Goal: Communication & Community: Answer question/provide support

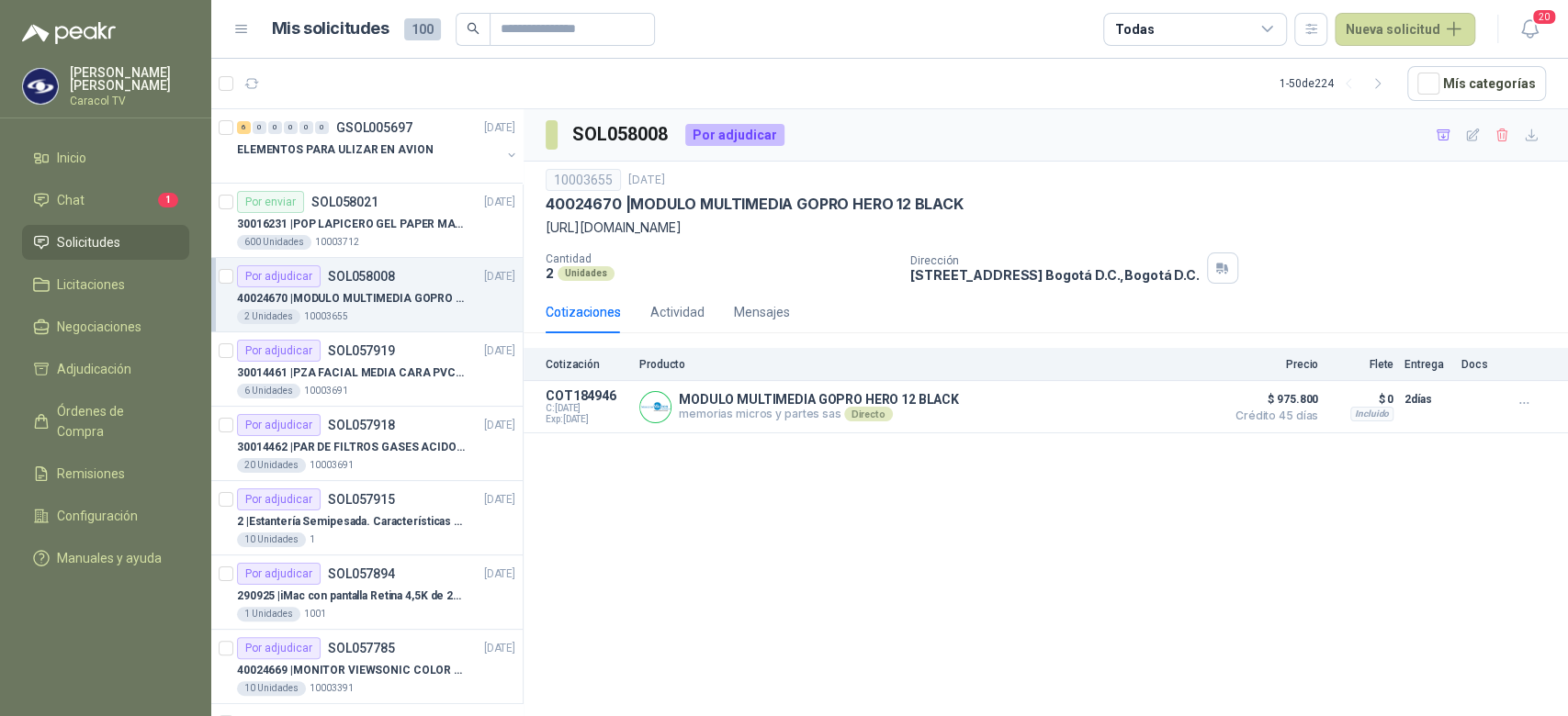
click at [411, 312] on div "2 Unidades 10003655" at bounding box center [375, 317] width 278 height 15
click at [398, 384] on div "6 Unidades 10003691" at bounding box center [375, 391] width 278 height 15
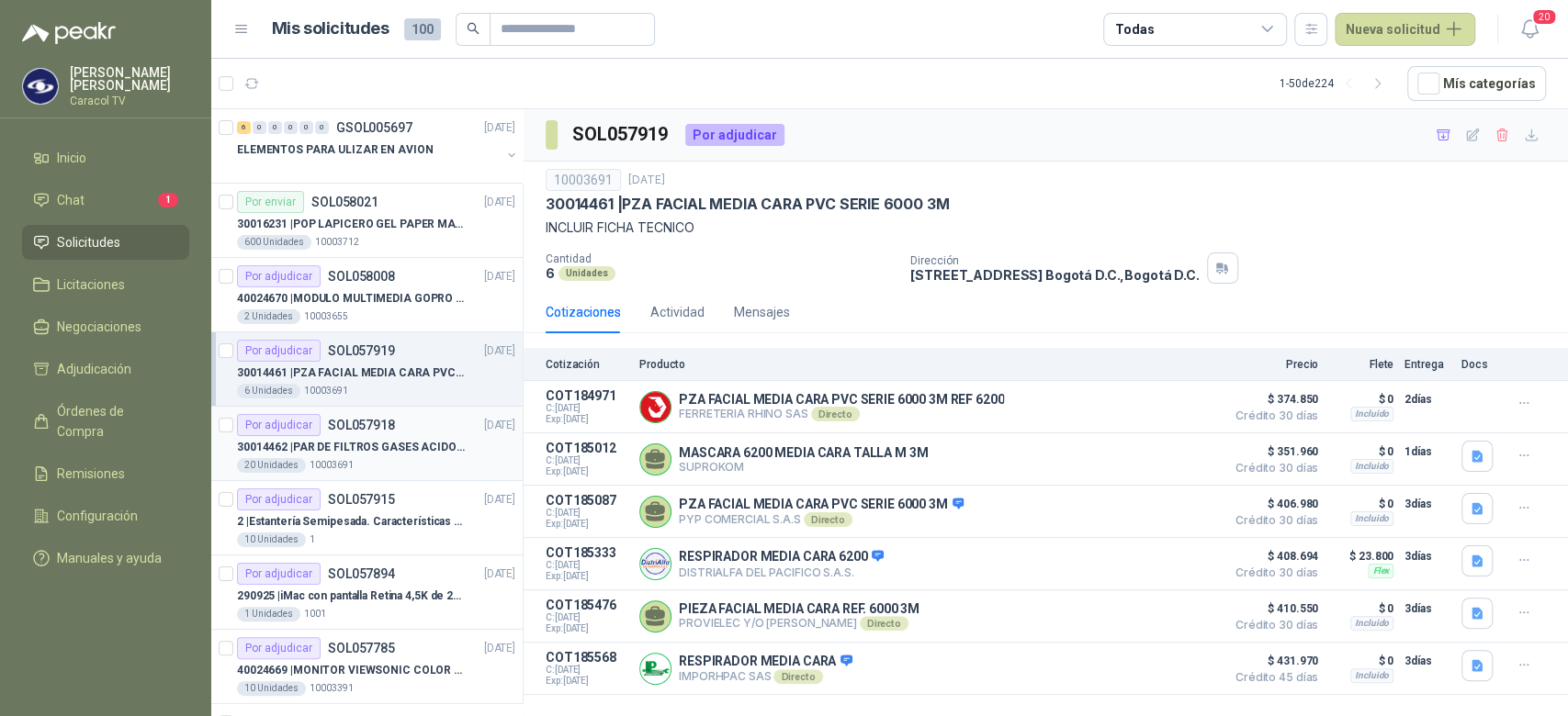
click at [400, 445] on p "30014462 | PAR DE FILTROS GASES ACIDOS REF.2096 3M" at bounding box center [351, 447] width 228 height 17
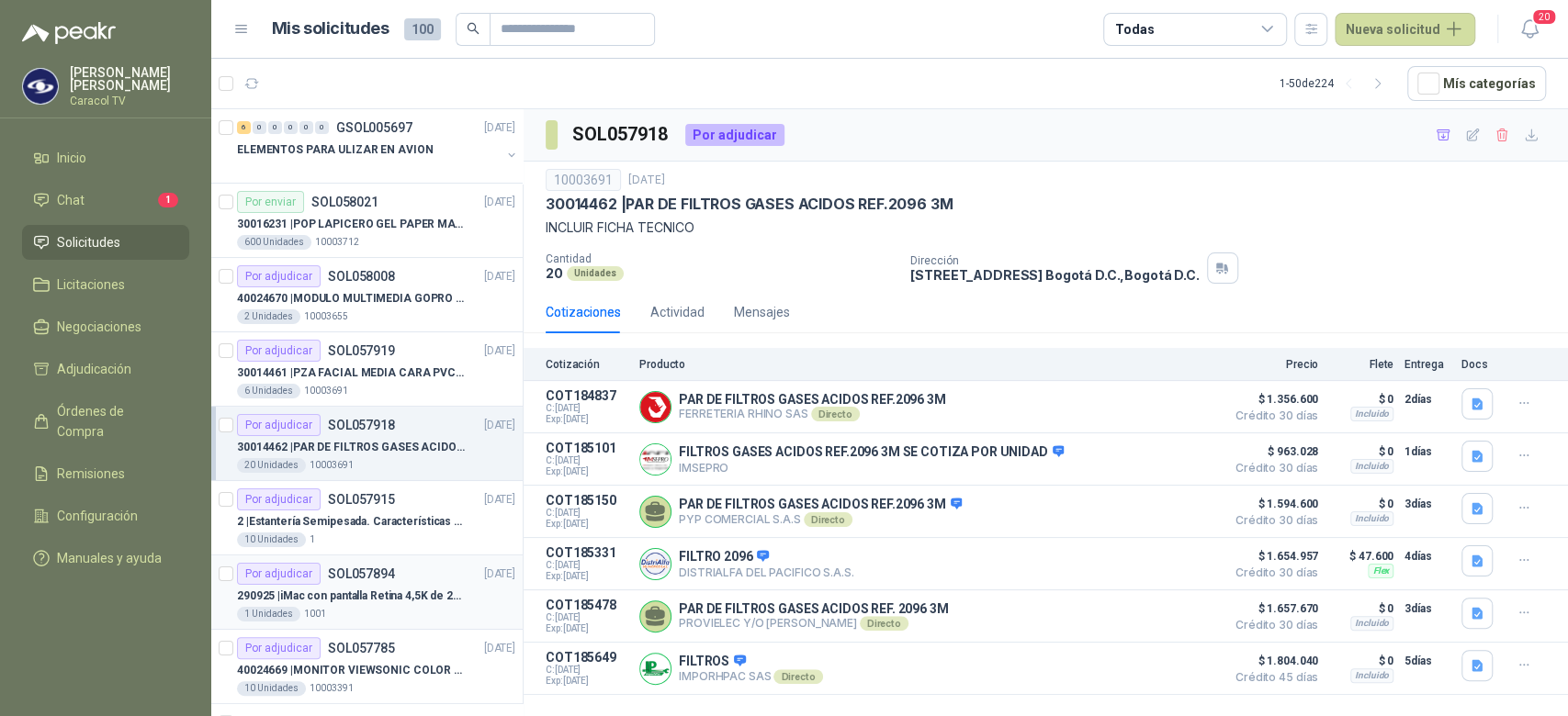
click at [404, 591] on p "290925 | iMac con pantalla Retina 4,5K de 24 pulgadas M4" at bounding box center [351, 596] width 228 height 17
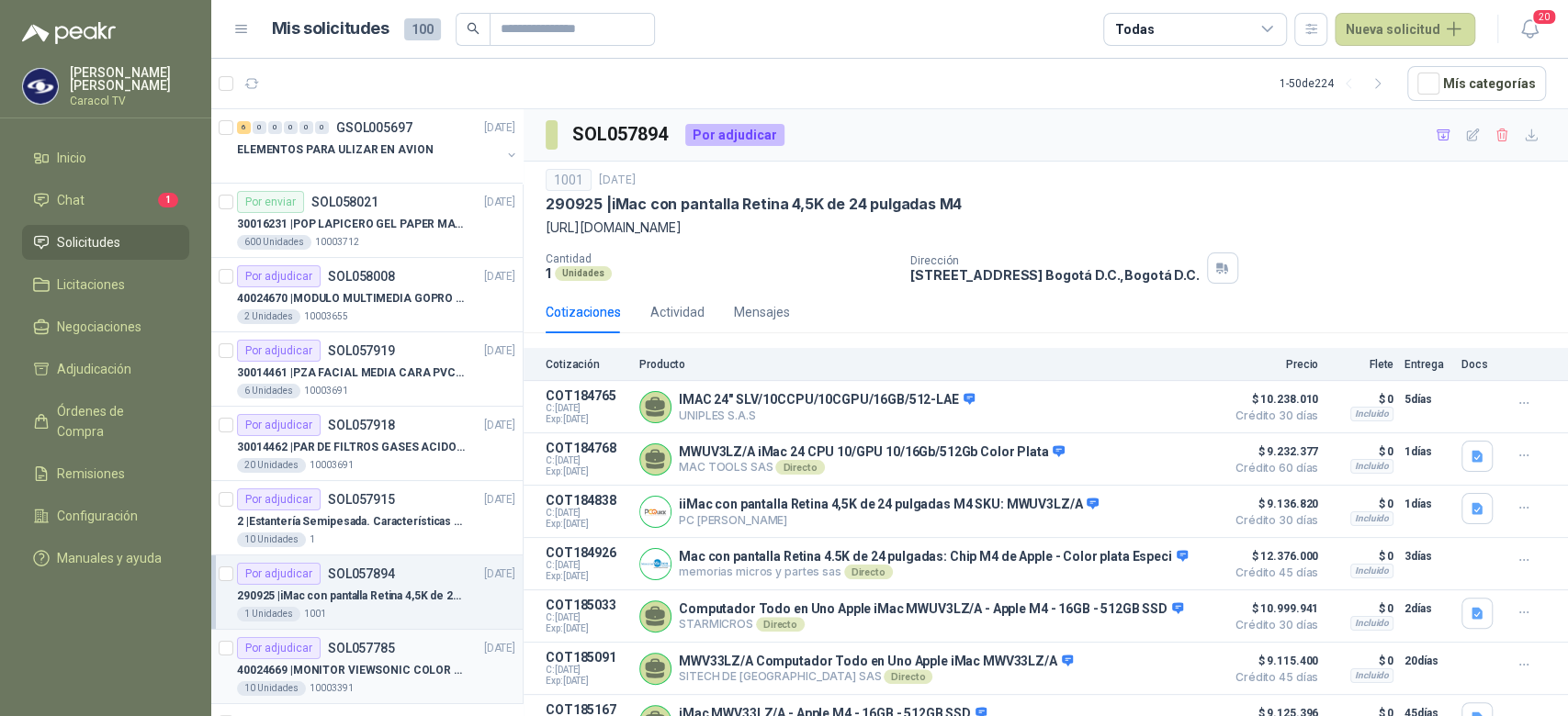
click at [395, 658] on div "Por adjudicar SOL057785 [DATE]" at bounding box center [375, 649] width 278 height 22
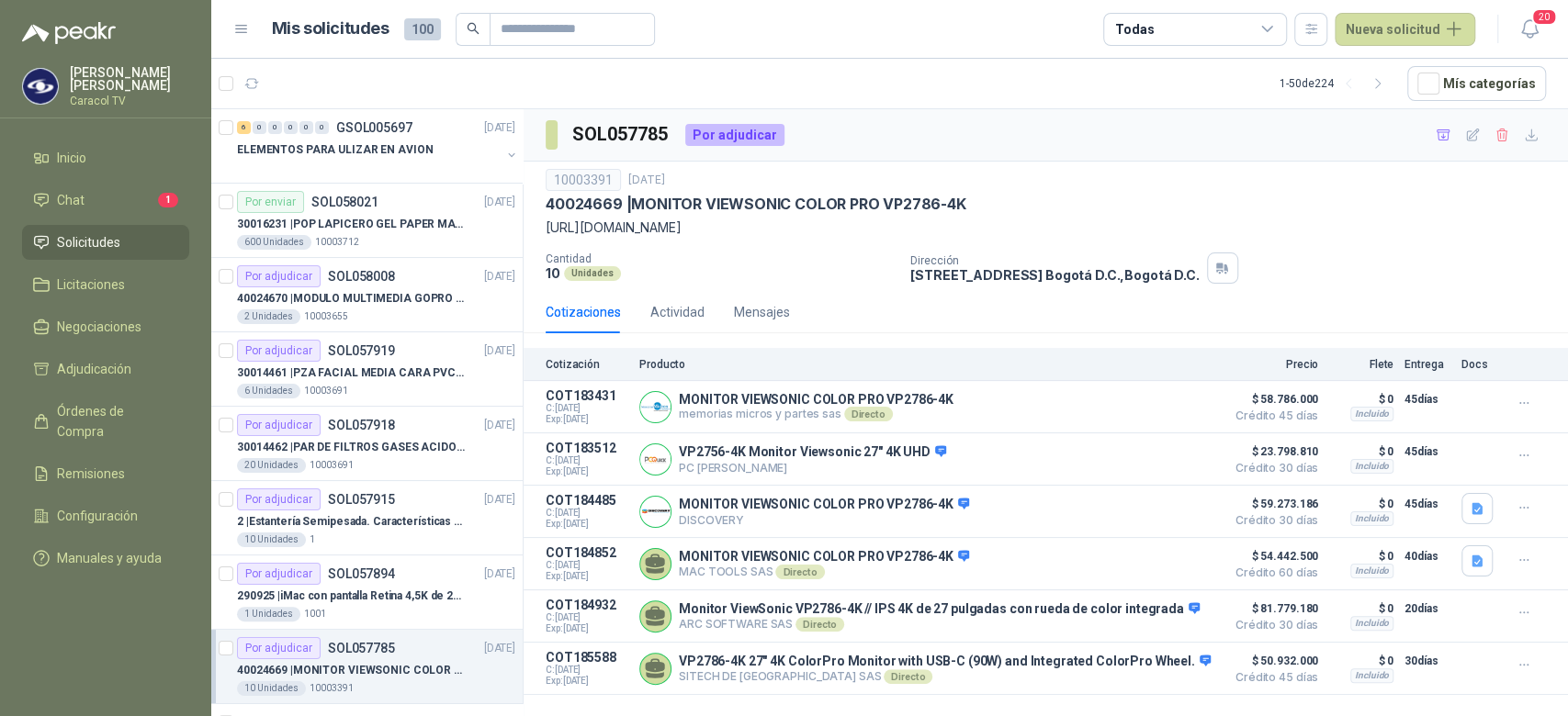
click at [1560, 229] on div "10003391 [DATE] 40024669 | MONITOR VIEWSONIC COLOR PRO VP2786-4K [URL][DOMAIN_N…" at bounding box center [1045, 226] width 1044 height 130
click at [1173, 458] on button "Detalles" at bounding box center [1172, 459] width 86 height 25
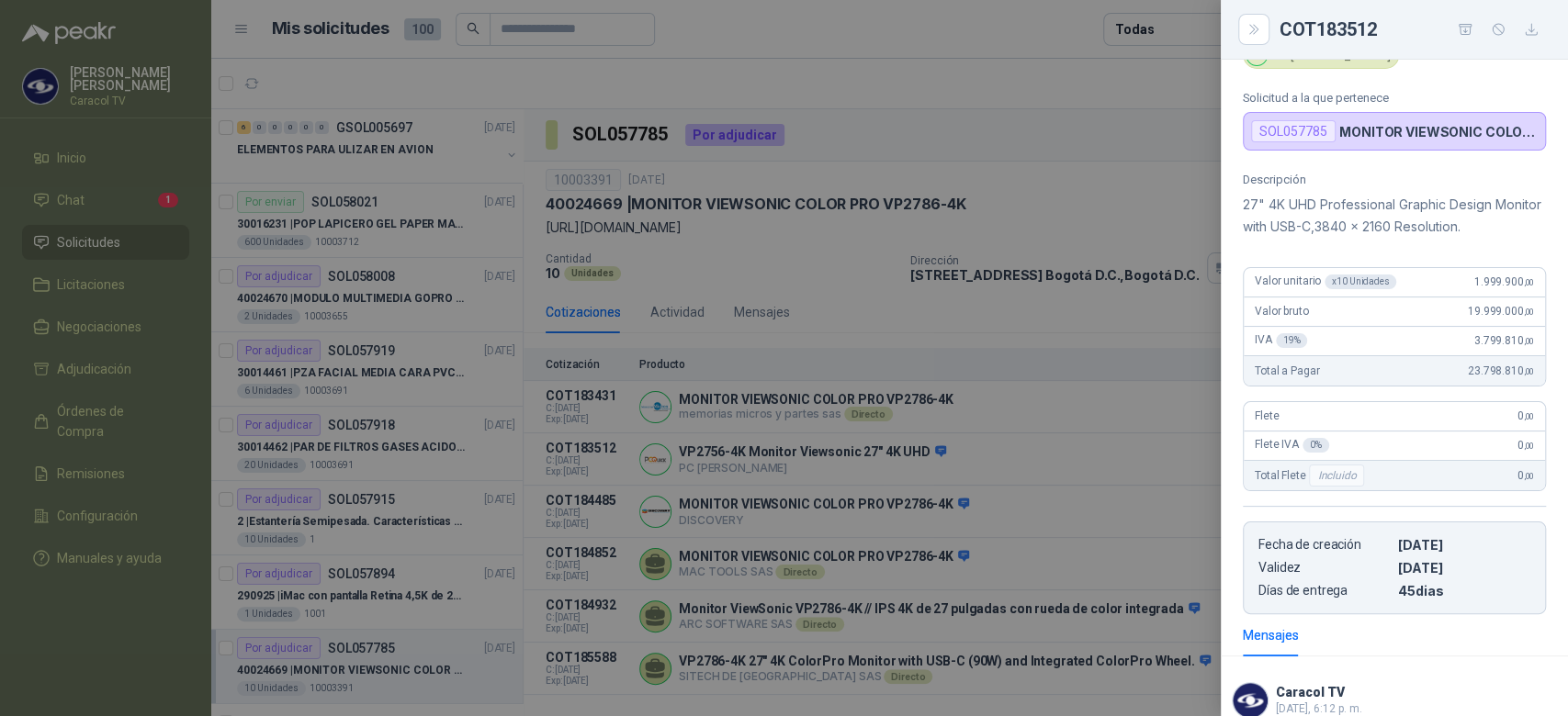
scroll to position [77, 0]
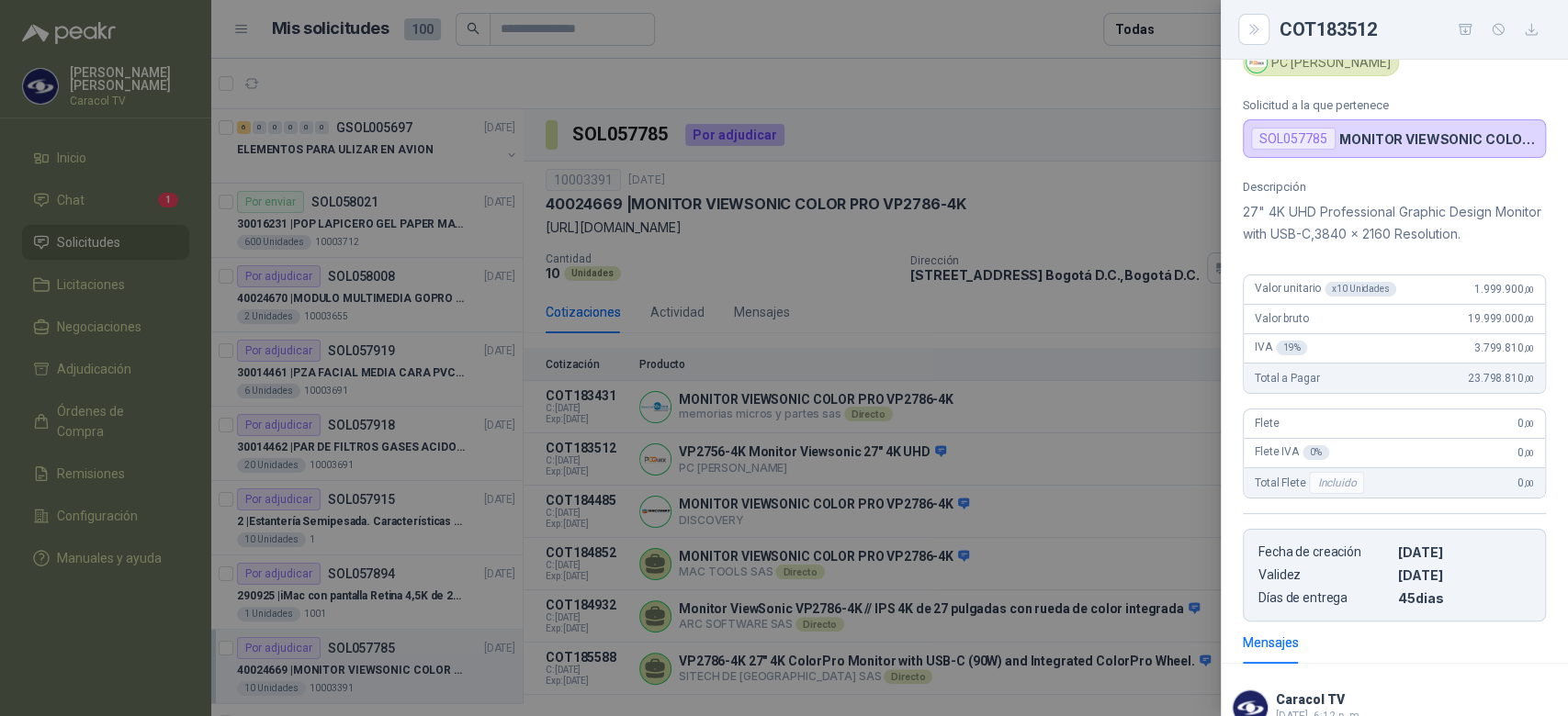
click at [1094, 253] on div at bounding box center [784, 358] width 1568 height 716
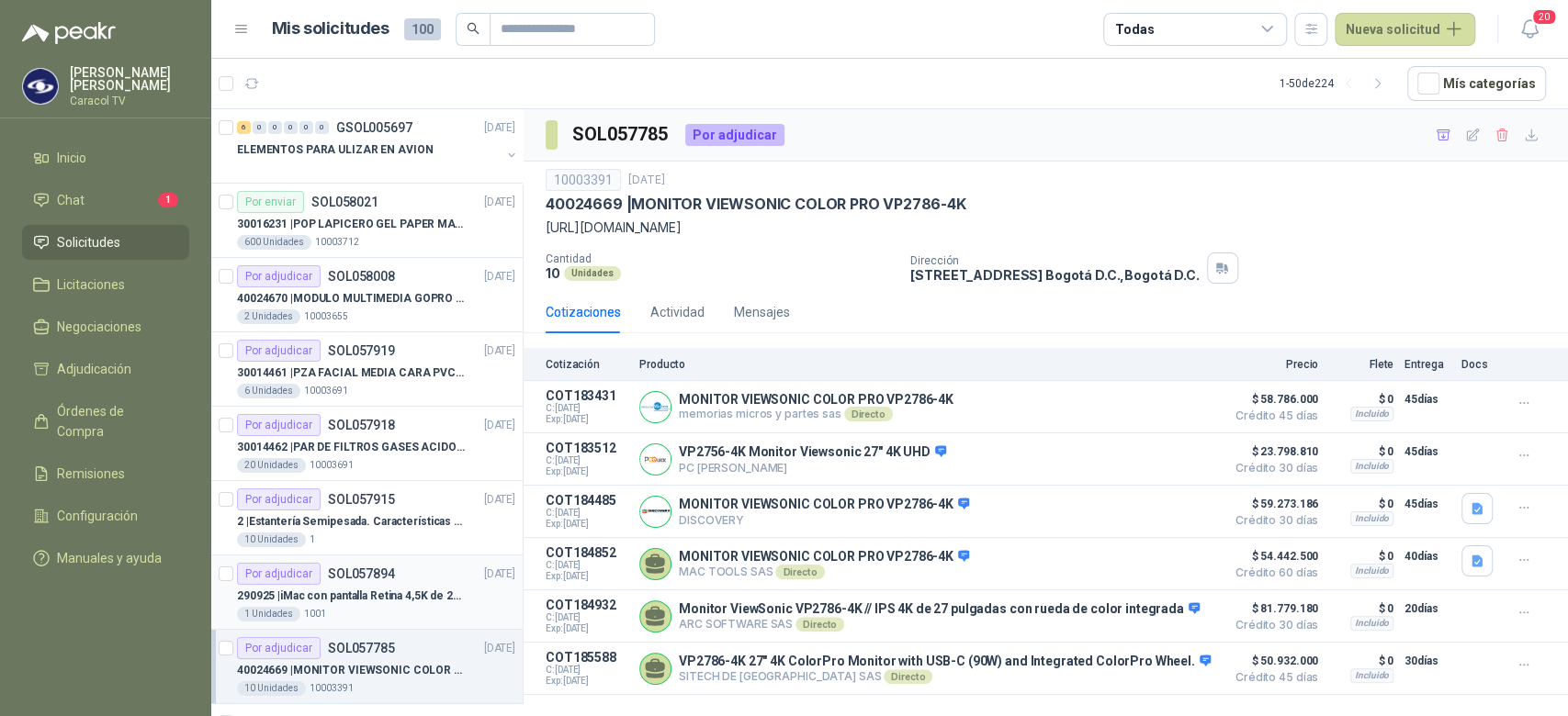
click at [381, 582] on div "Por adjudicar SOL057894" at bounding box center [316, 574] width 158 height 22
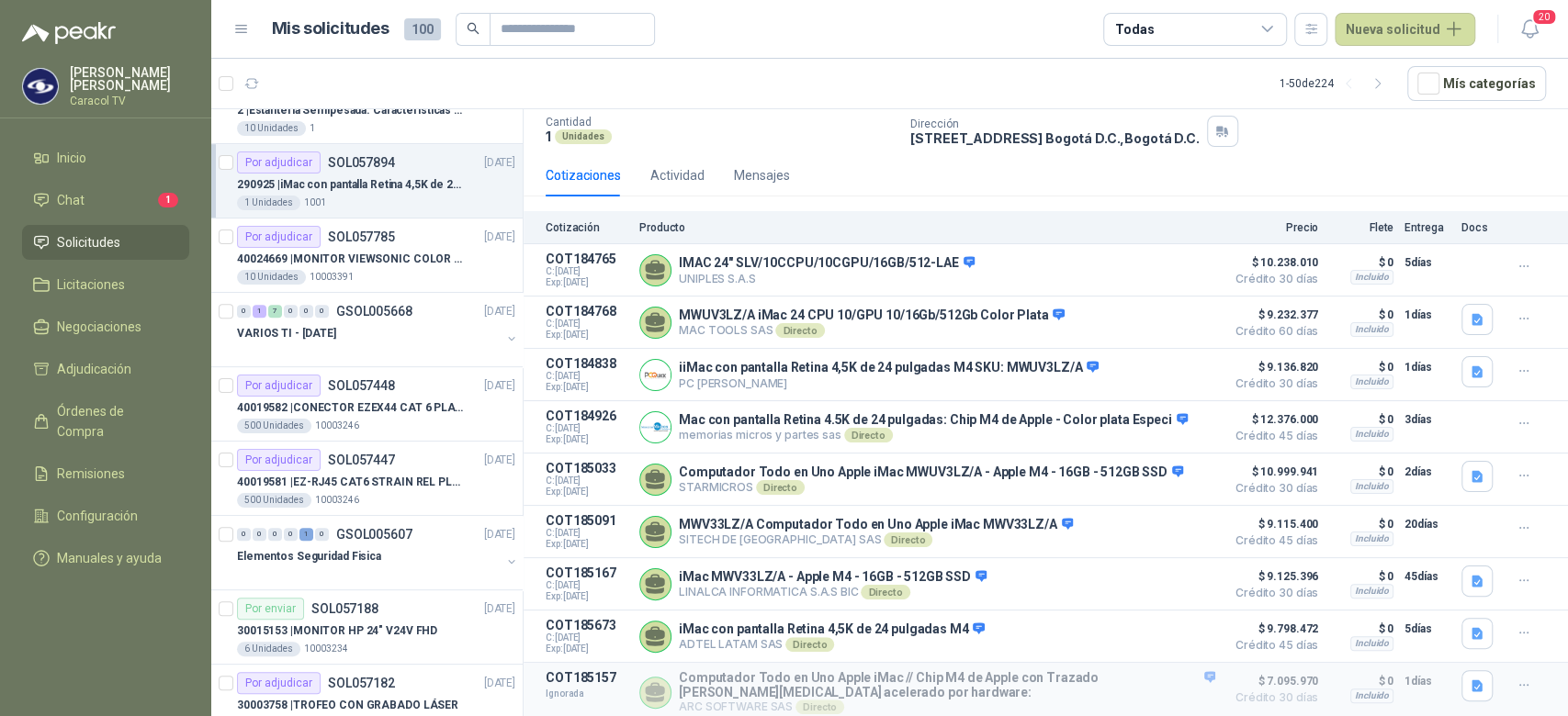
scroll to position [412, 0]
click at [384, 335] on div "VARIOS TI - [DATE]" at bounding box center [368, 332] width 263 height 22
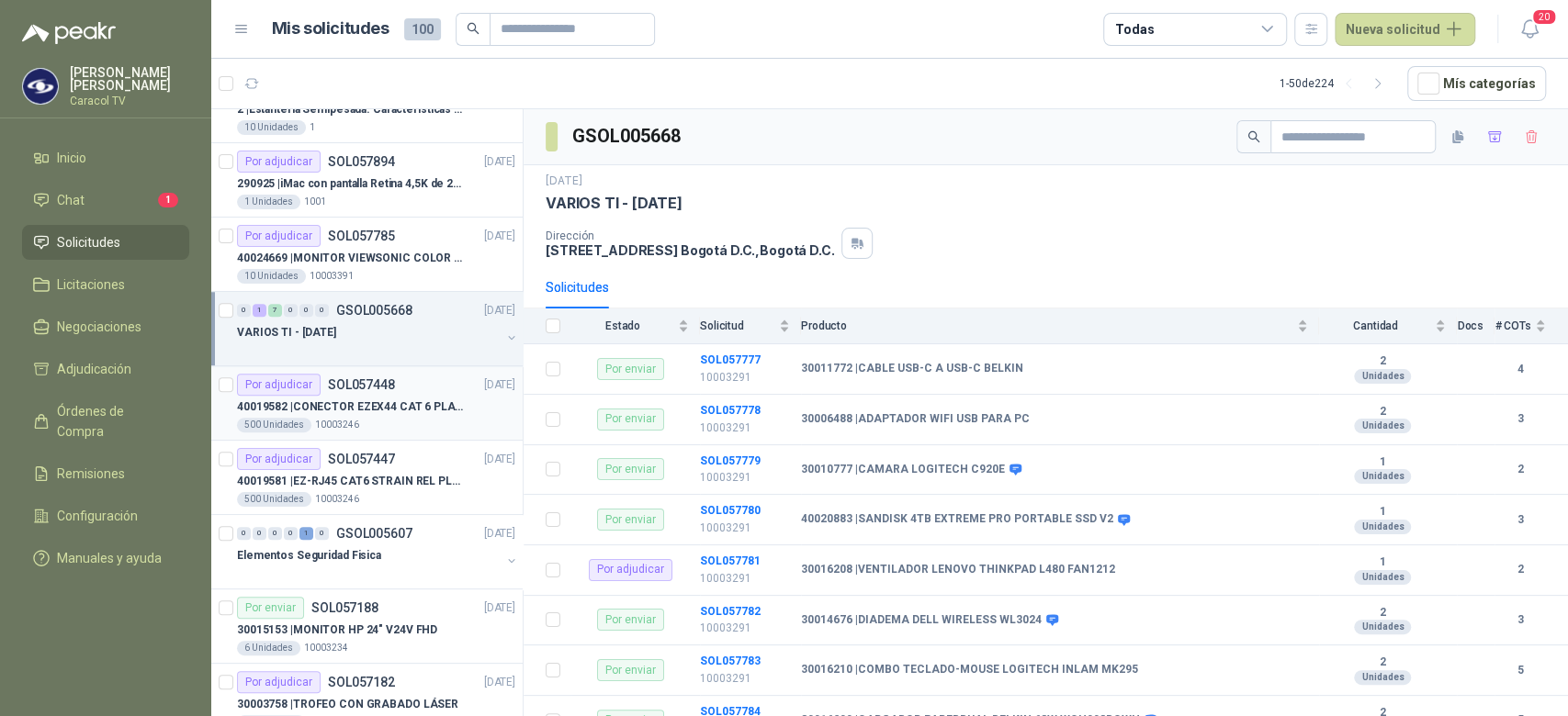
click at [380, 398] on p "40019582 | CONECTOR EZEX44 CAT 6 PLATINUM TOOLS" at bounding box center [351, 407] width 228 height 17
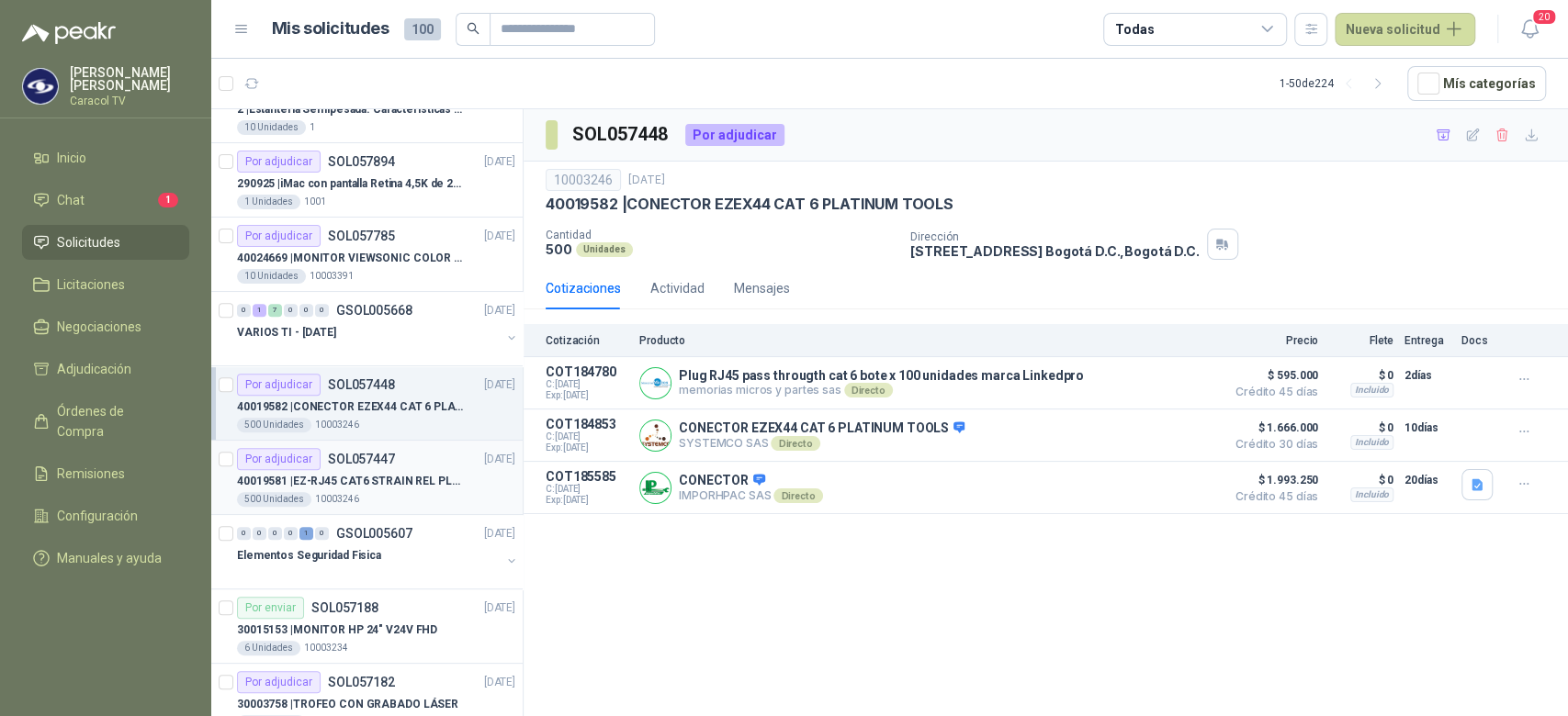
click at [398, 474] on p "40019581 | EZ-RJ45 CAT6 STRAIN REL PLATINUM TOOLS" at bounding box center [351, 481] width 228 height 17
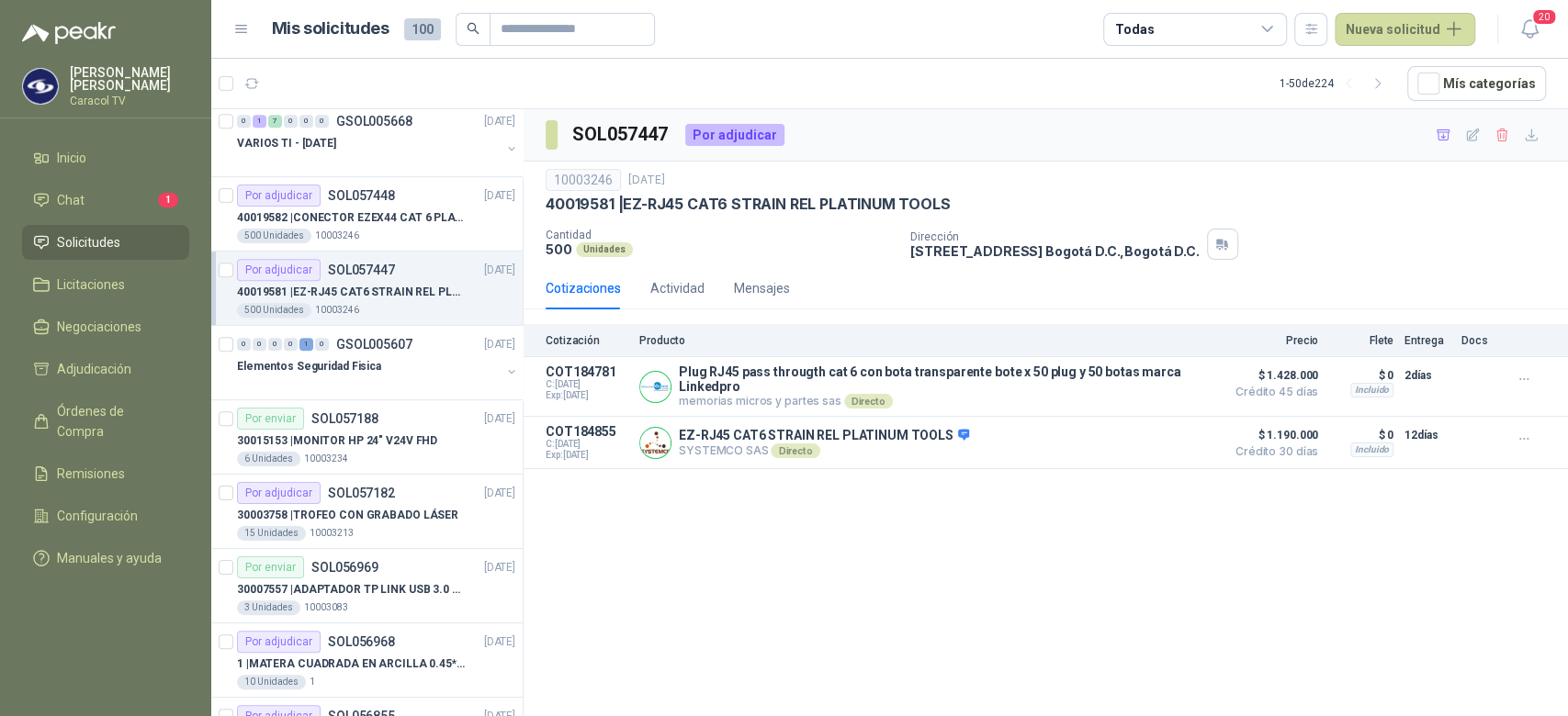
scroll to position [636, 0]
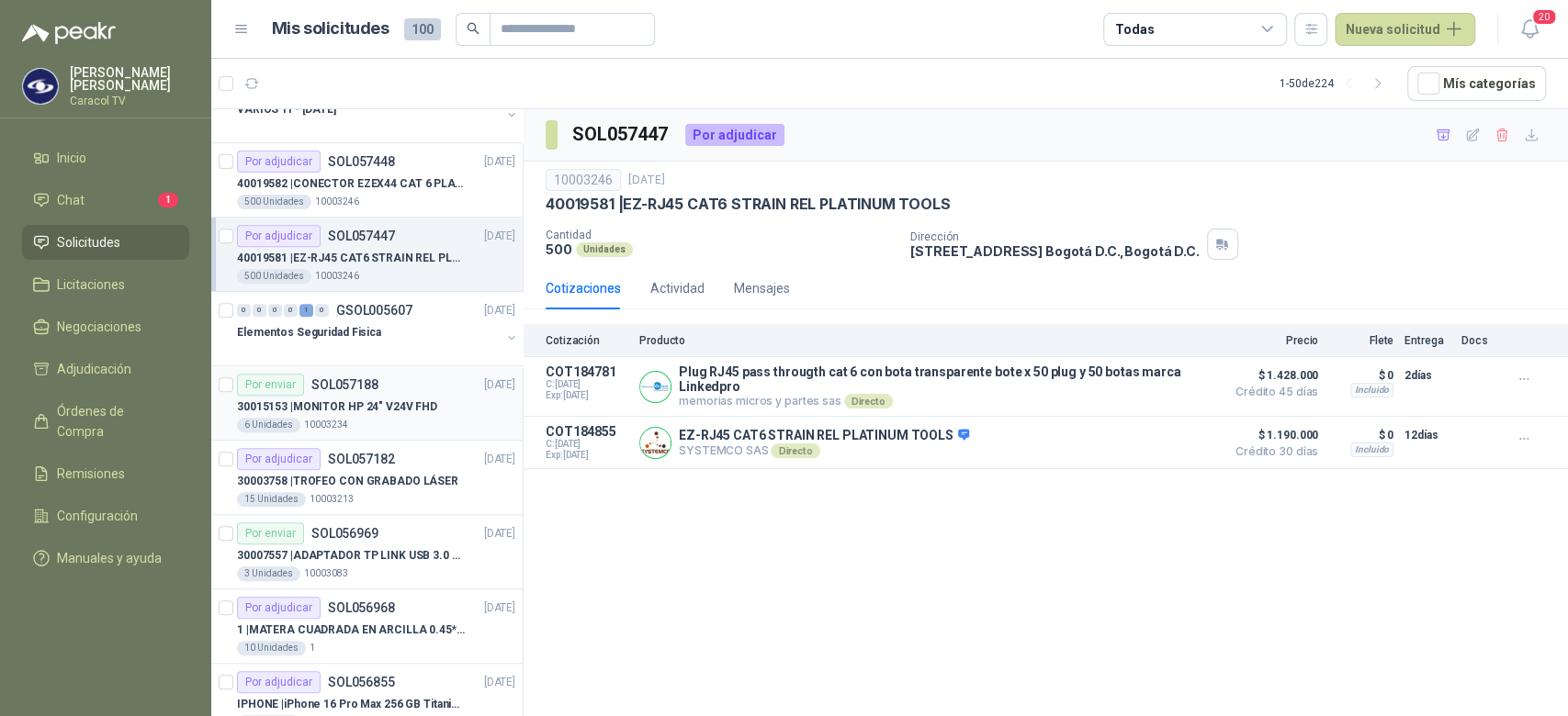
click at [387, 404] on p "30015153 | MONITOR HP 24" V24V FHD" at bounding box center [337, 407] width 201 height 17
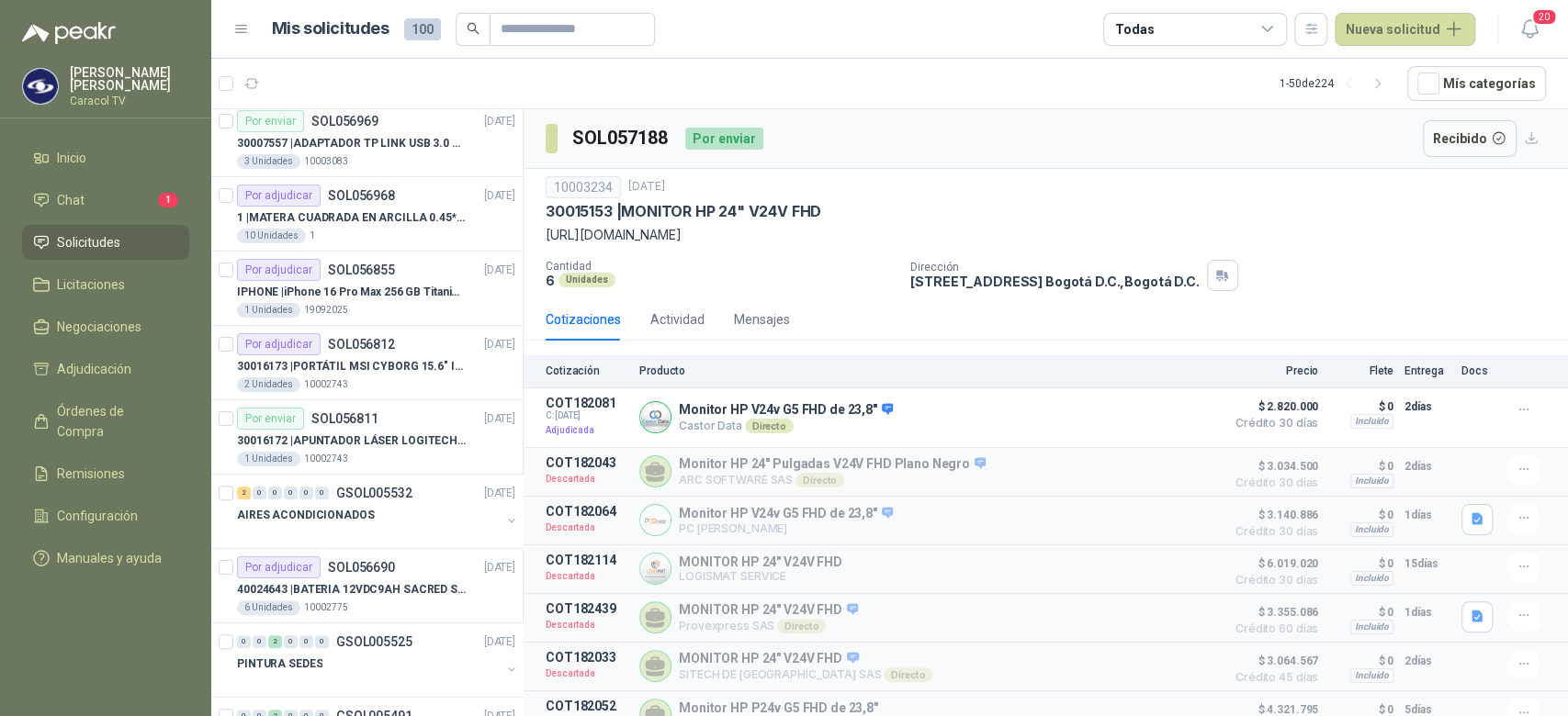
scroll to position [1064, 0]
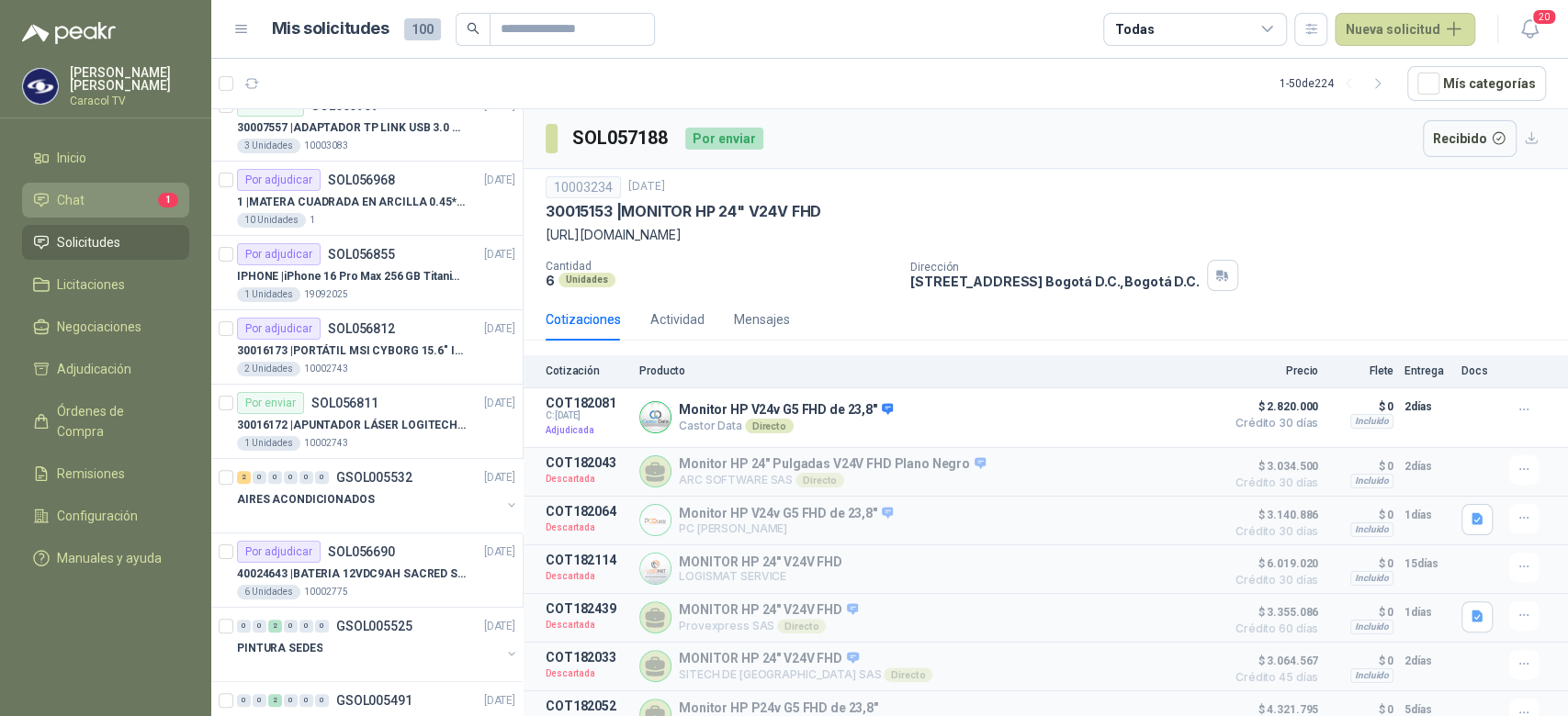
click at [91, 209] on li "Chat 1" at bounding box center [106, 201] width 145 height 20
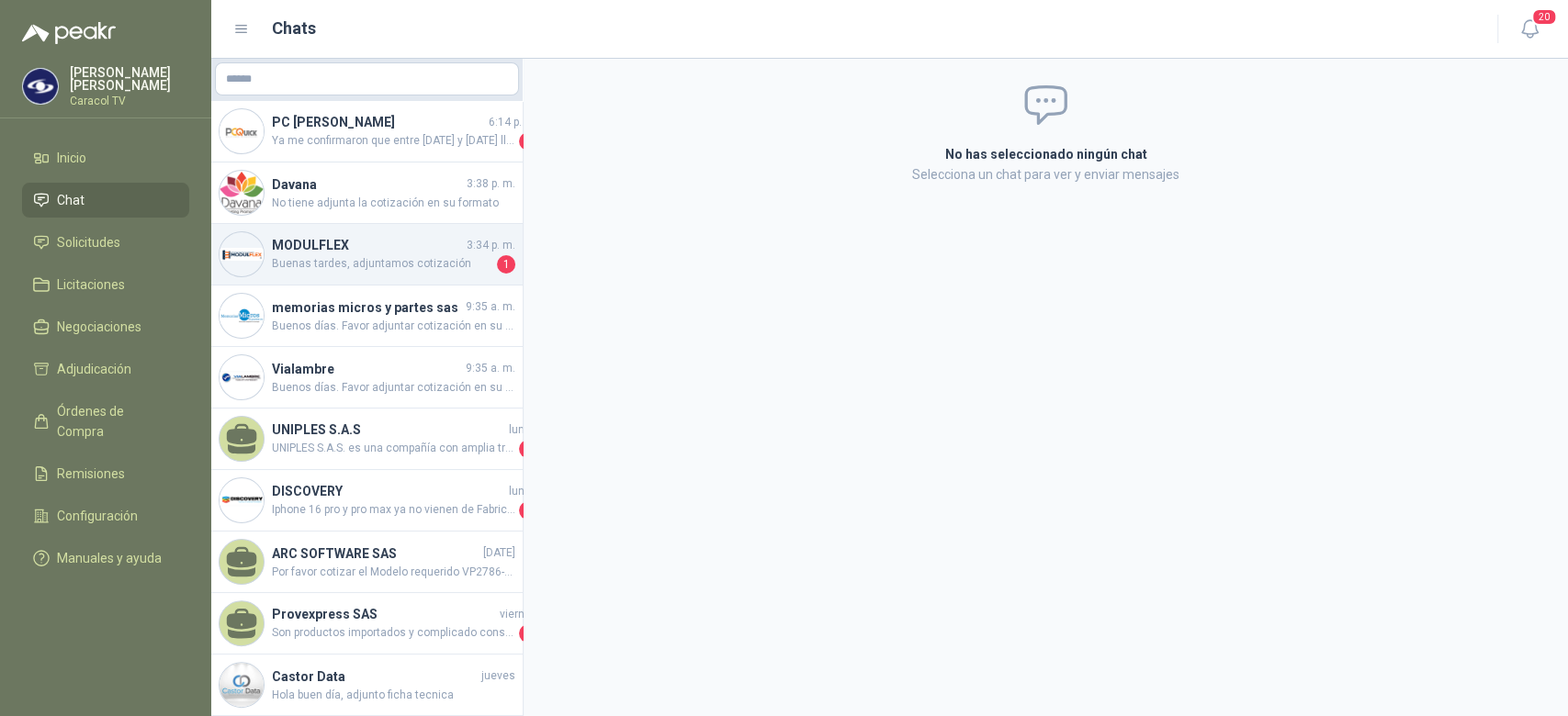
click at [393, 260] on span "Buenas tardes, adjuntamos cotización" at bounding box center [382, 264] width 222 height 18
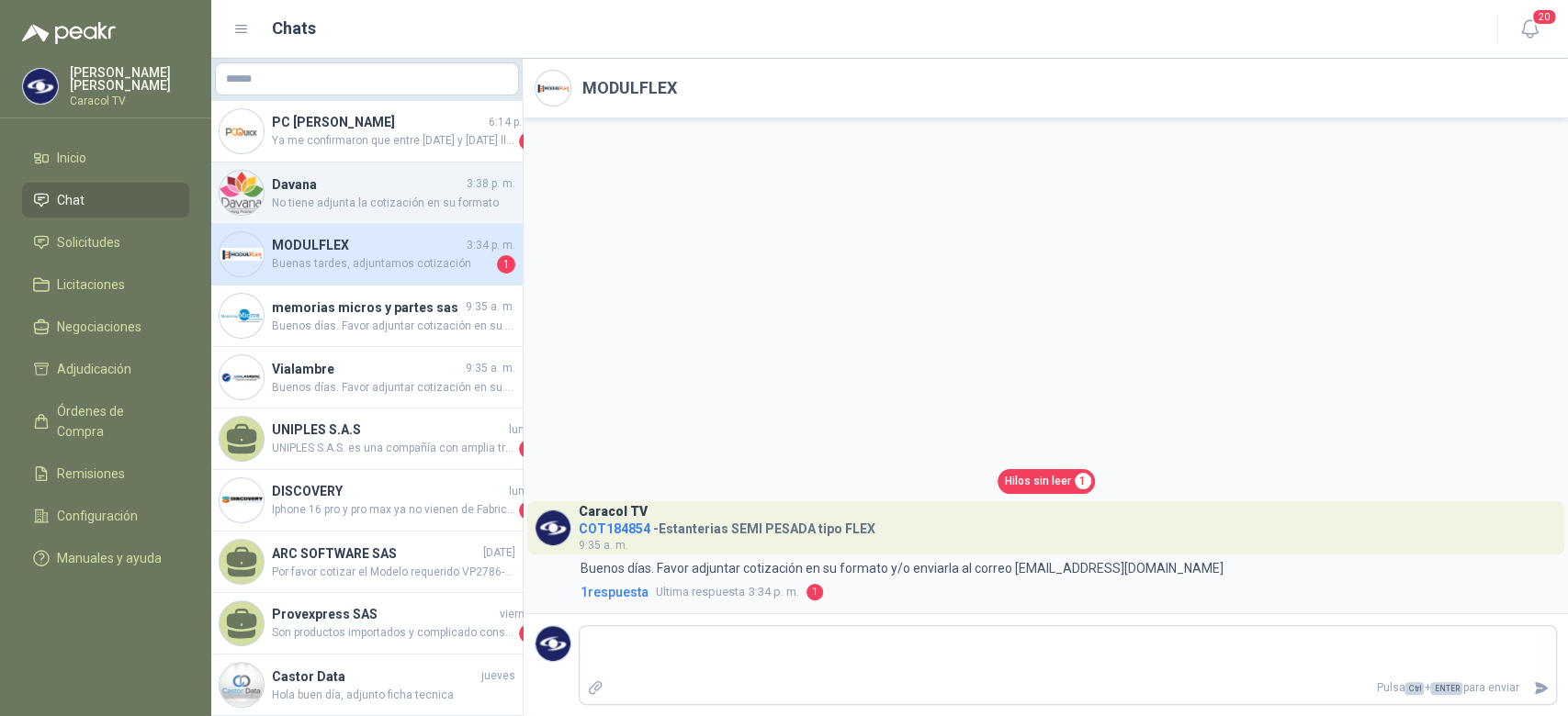
click at [348, 199] on span "No tiene adjunta la cotización en su formato" at bounding box center [393, 203] width 243 height 17
